Goal: Transaction & Acquisition: Purchase product/service

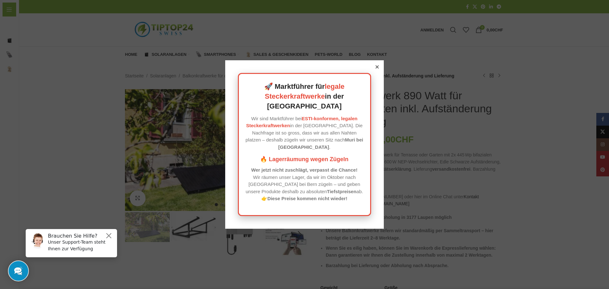
drag, startPoint x: 373, startPoint y: 71, endPoint x: 370, endPoint y: 71, distance: 3.5
click at [373, 71] on div "🚀 Marktführer für legale Steckerkraftwerke in der Schweiz Wir sind Marktführer …" at bounding box center [304, 144] width 159 height 168
click at [376, 69] on icon at bounding box center [377, 66] width 3 height 3
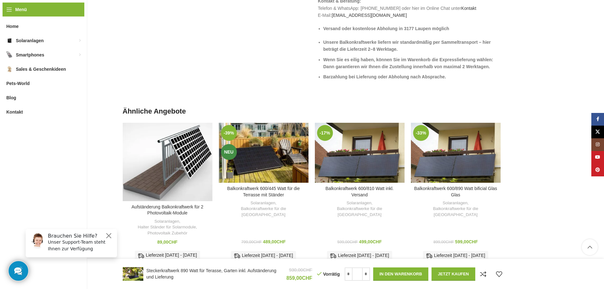
scroll to position [793, 0]
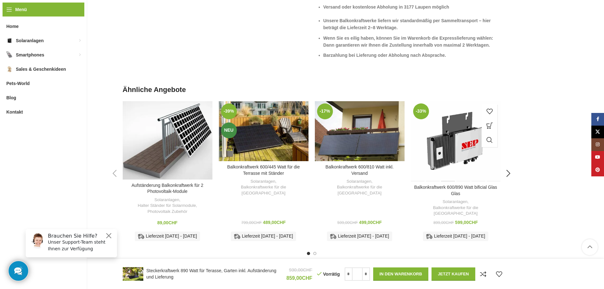
click at [446, 135] on div "Balkonkraftwerk 600/890 Watt bificial Glas Glas" at bounding box center [448, 141] width 15 height 80
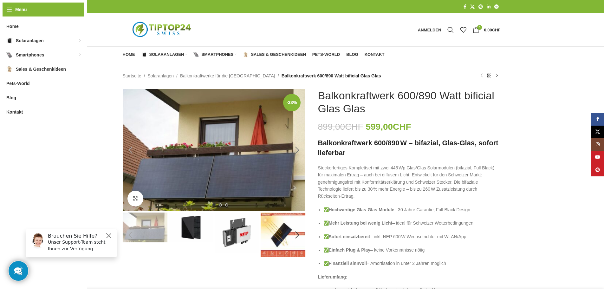
click at [298, 148] on div "Next slide" at bounding box center [298, 150] width 16 height 16
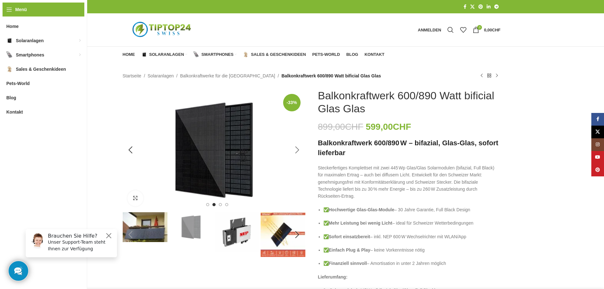
click at [298, 148] on div "Next slide" at bounding box center [298, 150] width 16 height 16
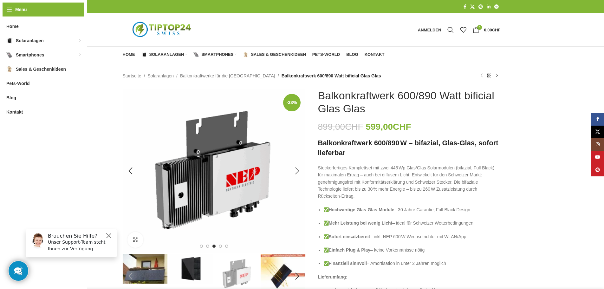
click at [298, 148] on img "3 / 6" at bounding box center [214, 170] width 183 height 163
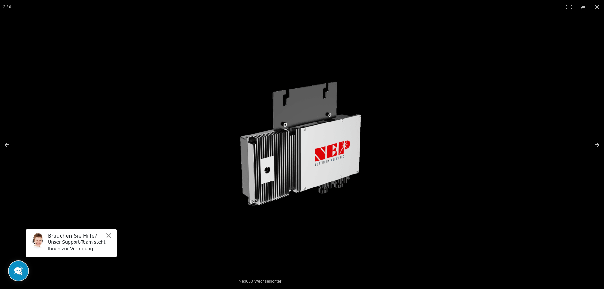
click at [298, 148] on img at bounding box center [302, 145] width 192 height 172
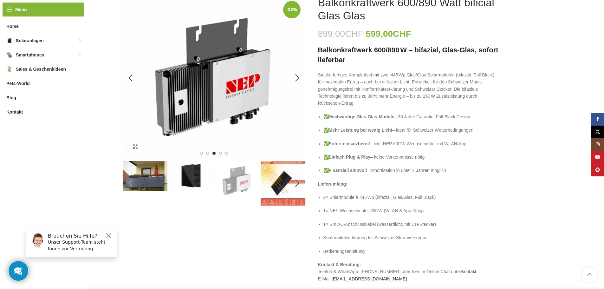
scroll to position [95, 0]
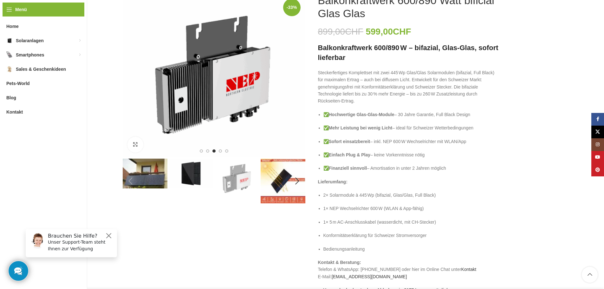
click at [285, 182] on img "4 / 6" at bounding box center [283, 181] width 45 height 45
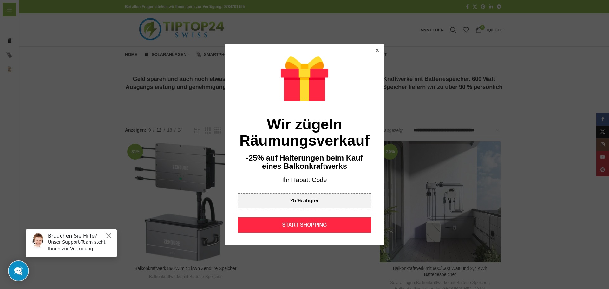
click at [374, 49] on div at bounding box center [377, 51] width 6 height 6
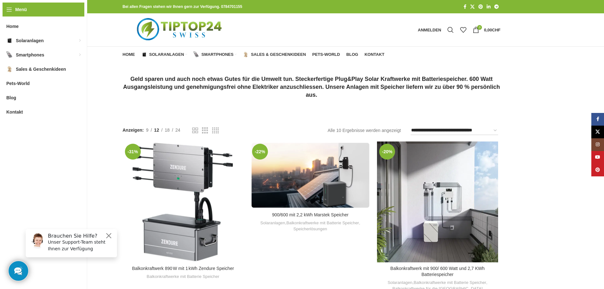
scroll to position [32, 0]
